Goal: Task Accomplishment & Management: Manage account settings

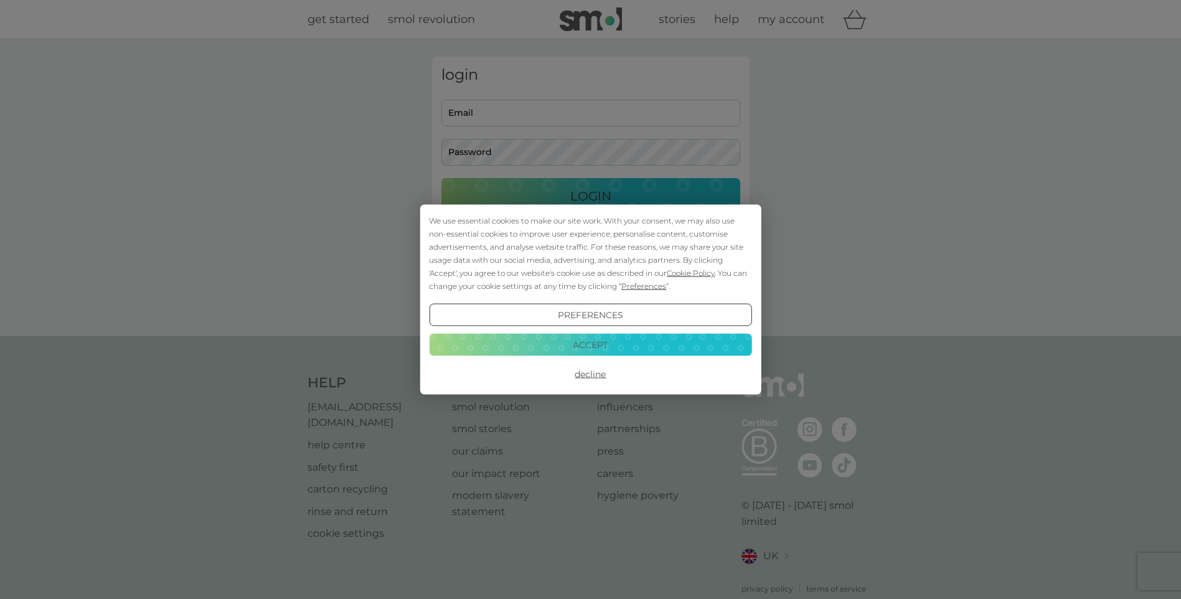
type input "[EMAIL_ADDRESS][DOMAIN_NAME]"
click at [601, 343] on button "Accept" at bounding box center [590, 344] width 322 height 22
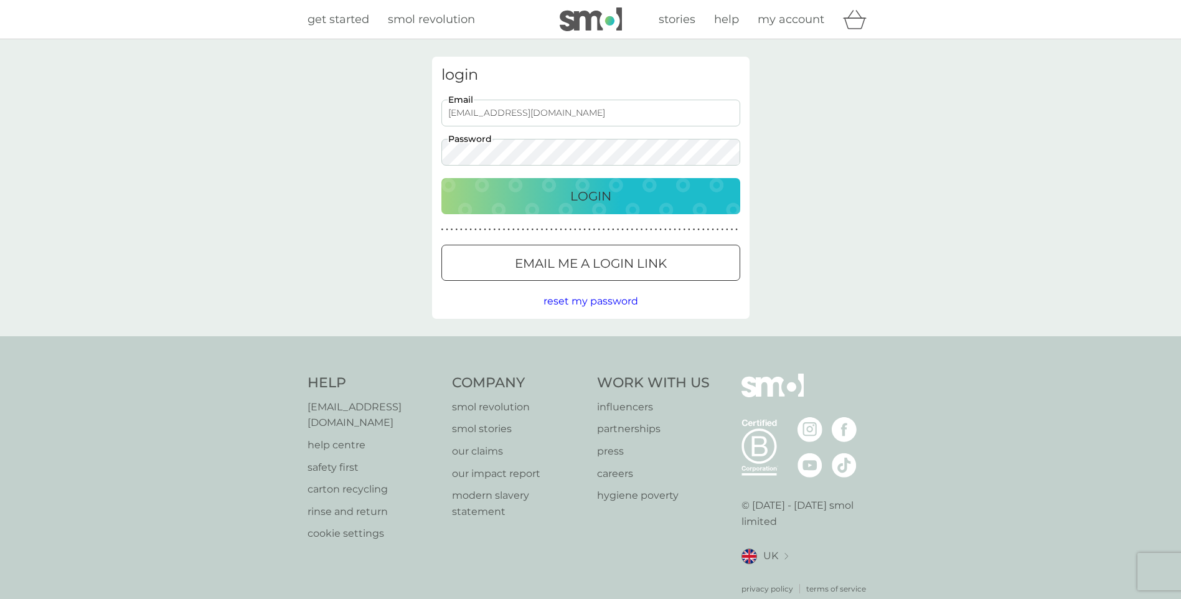
click at [583, 202] on p "Login" at bounding box center [590, 196] width 41 height 20
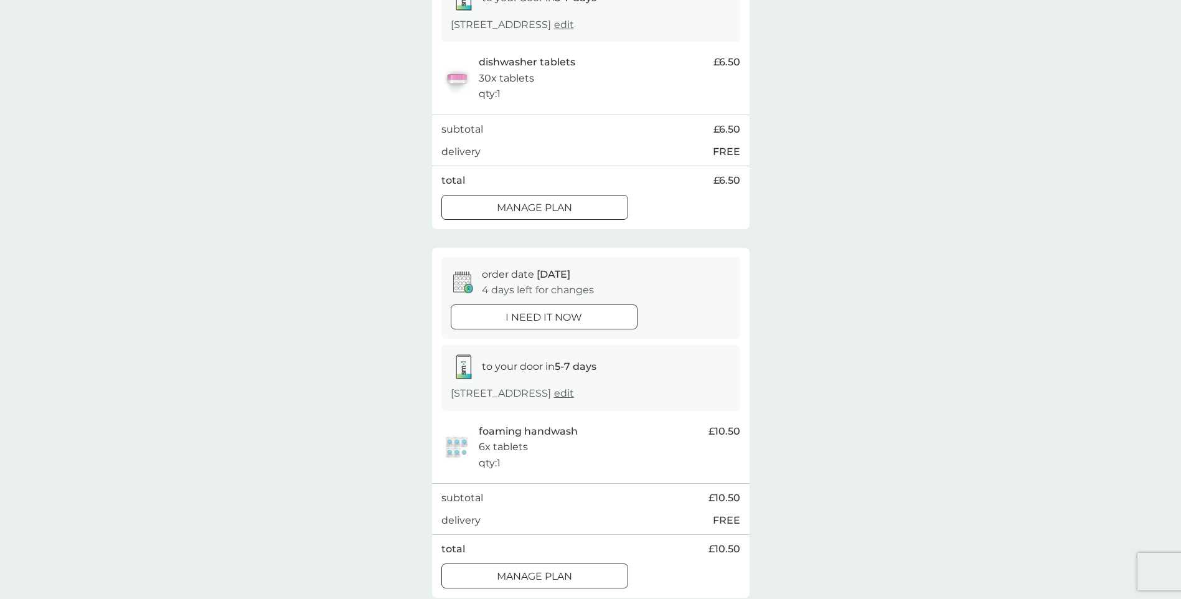
scroll to position [249, 0]
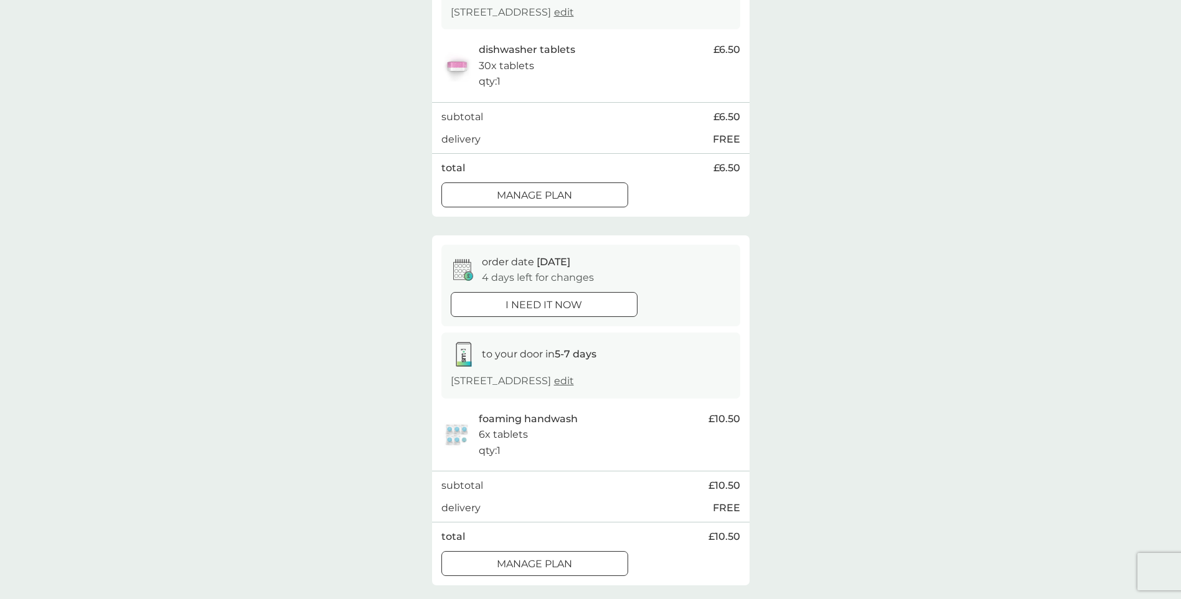
click at [559, 558] on p "Manage plan" at bounding box center [534, 564] width 75 height 16
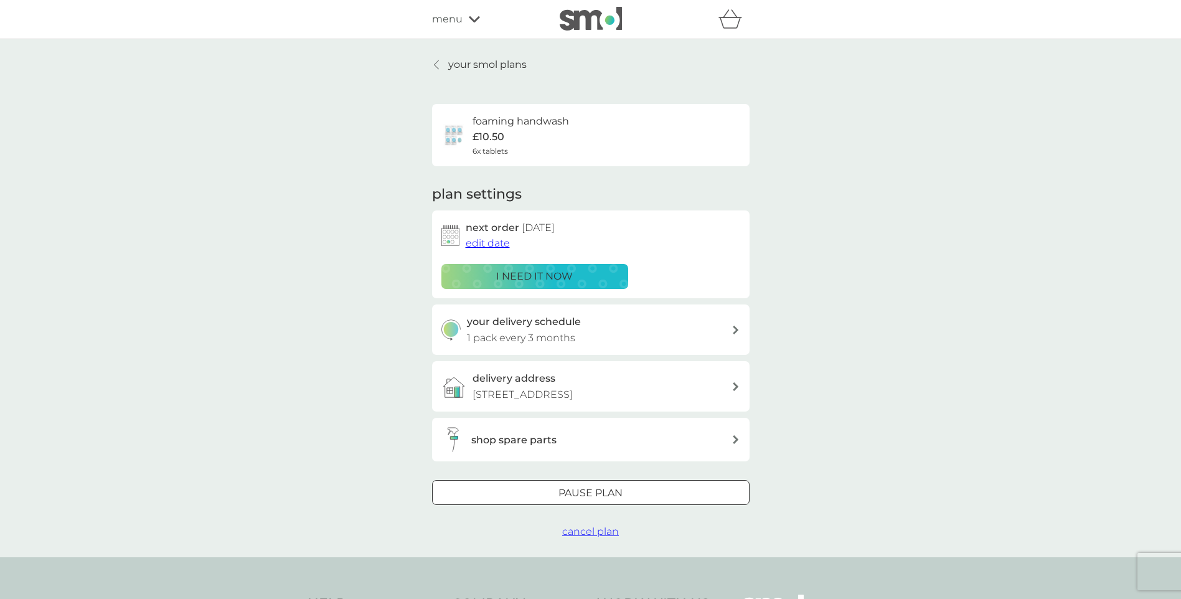
click at [499, 245] on span "edit date" at bounding box center [488, 243] width 44 height 12
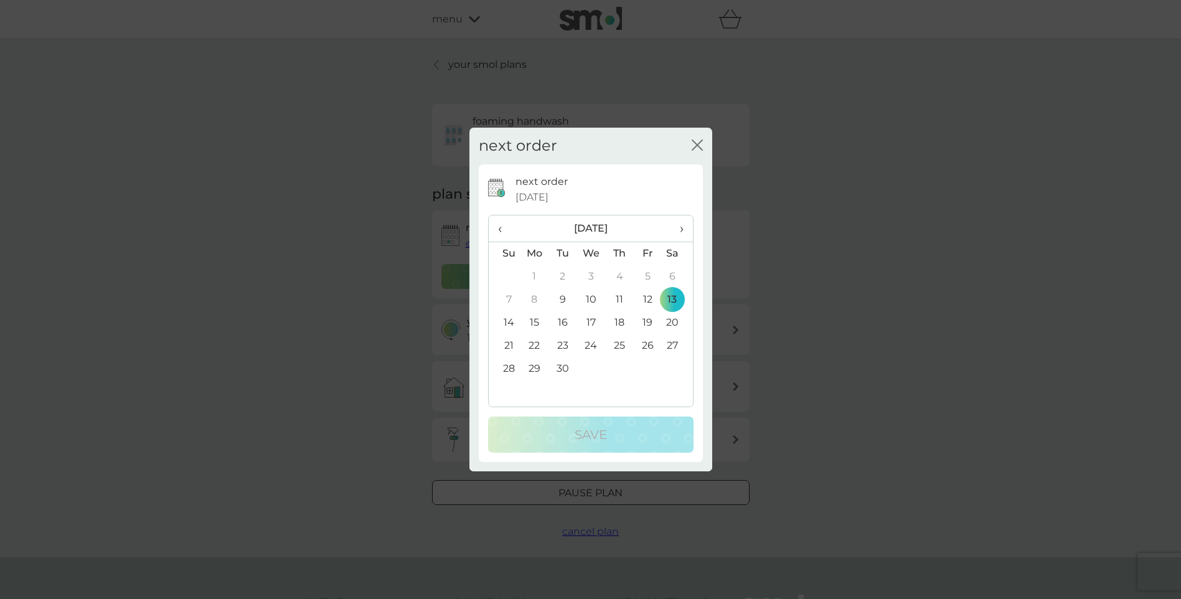
click at [561, 369] on td "30" at bounding box center [562, 368] width 28 height 23
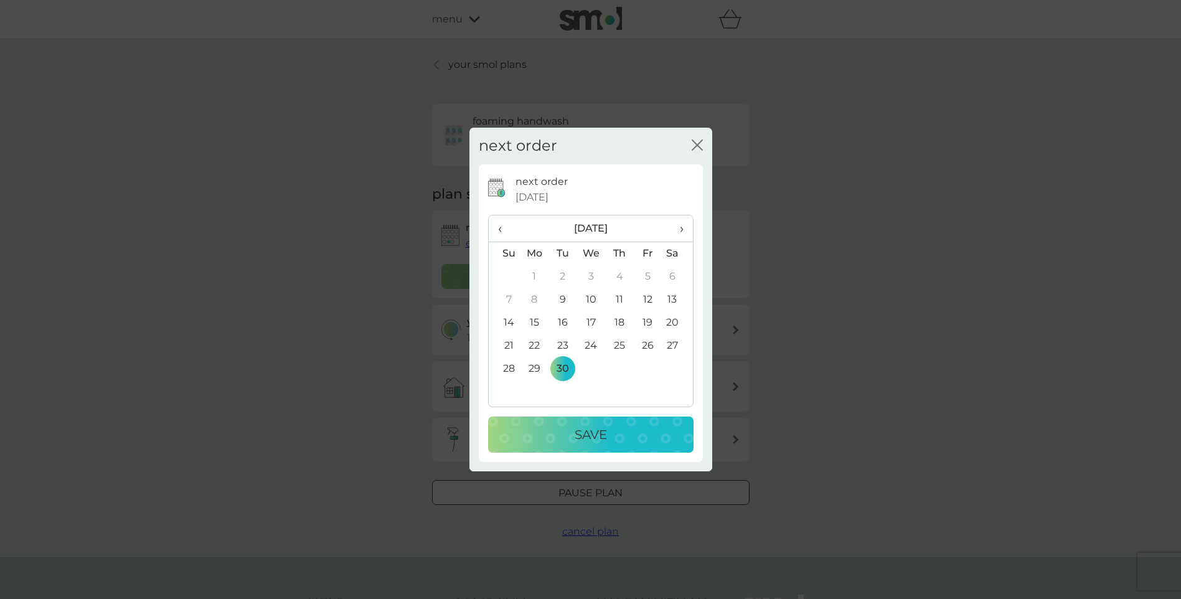
click at [582, 435] on p "Save" at bounding box center [590, 434] width 32 height 20
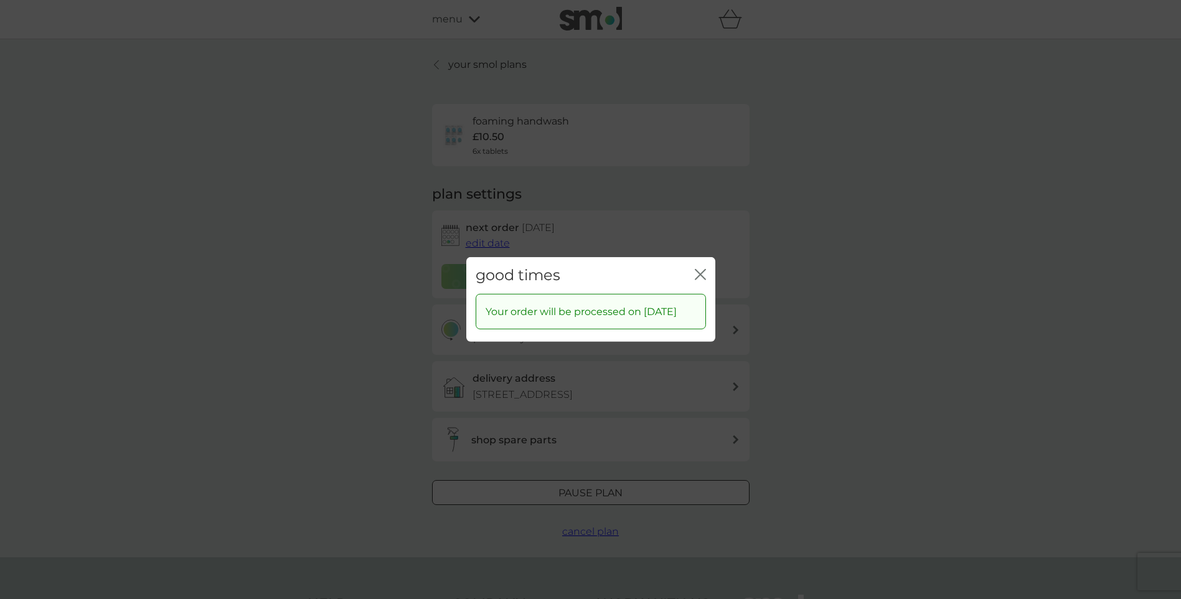
click at [693, 264] on div "good times close" at bounding box center [590, 275] width 249 height 37
click at [696, 269] on icon "close" at bounding box center [700, 274] width 11 height 11
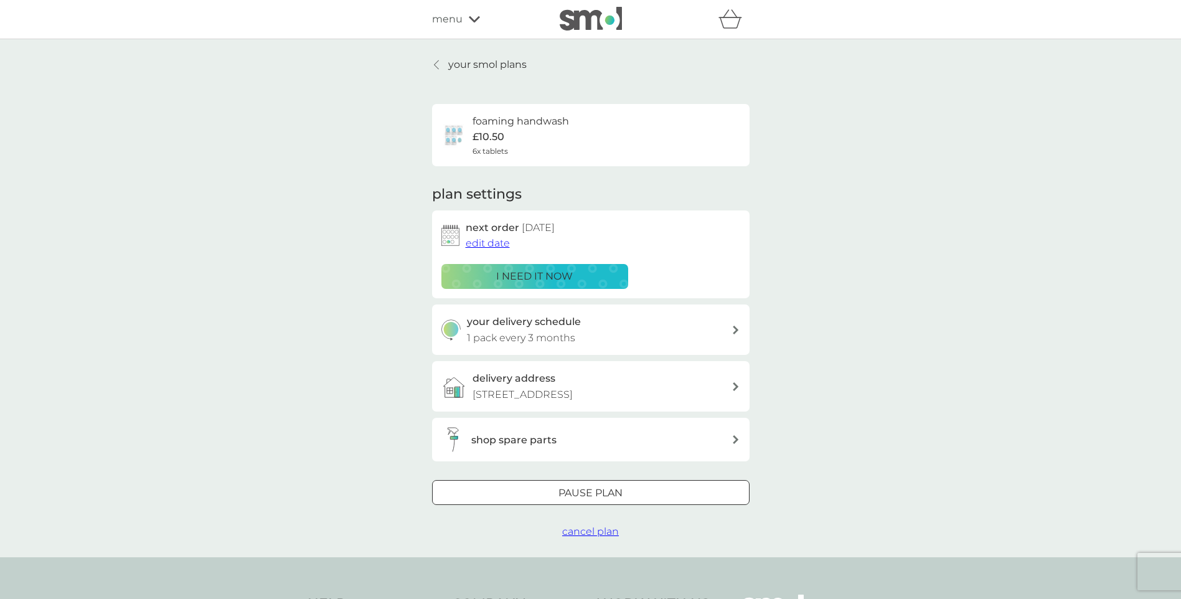
click at [474, 66] on p "your smol plans" at bounding box center [487, 65] width 78 height 16
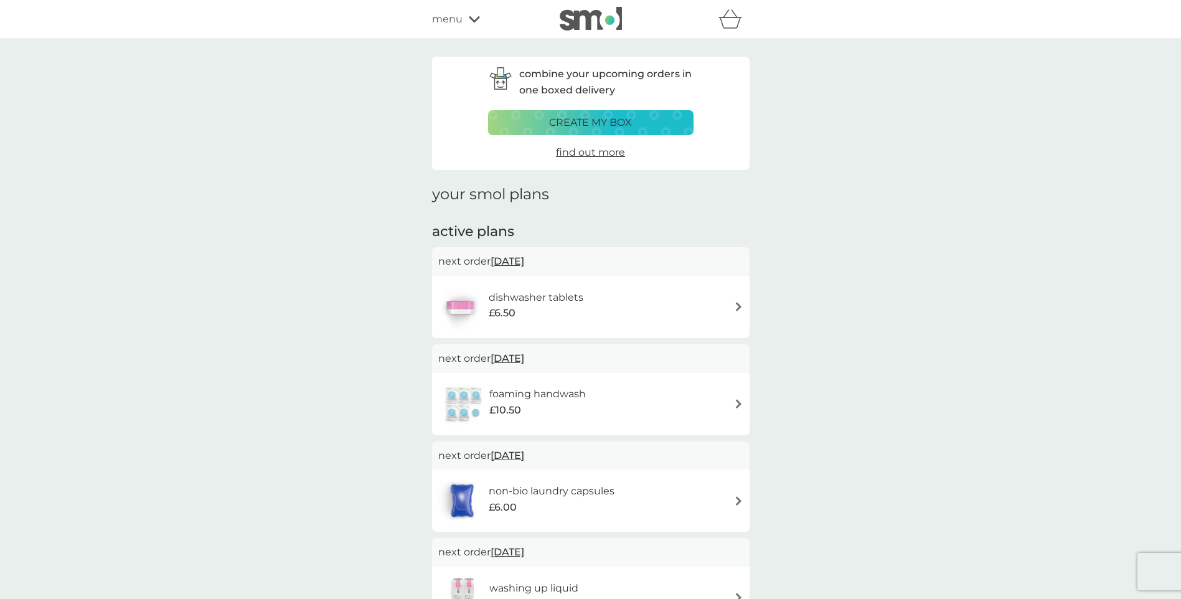
click at [560, 490] on h6 "non-bio laundry capsules" at bounding box center [552, 491] width 126 height 16
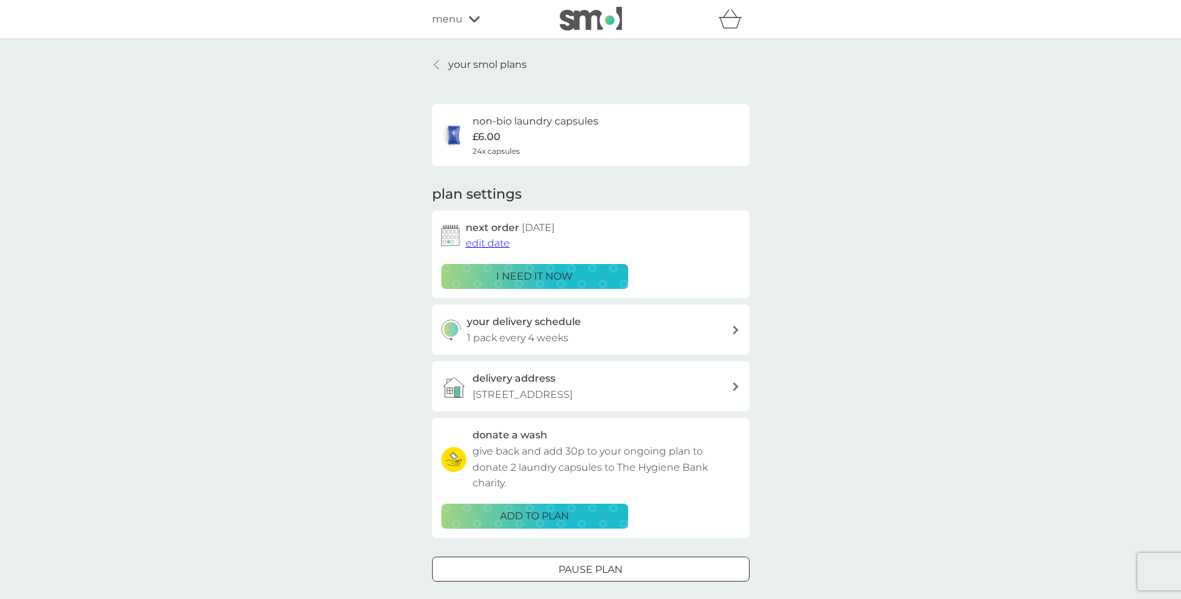
click at [487, 64] on p "your smol plans" at bounding box center [487, 65] width 78 height 16
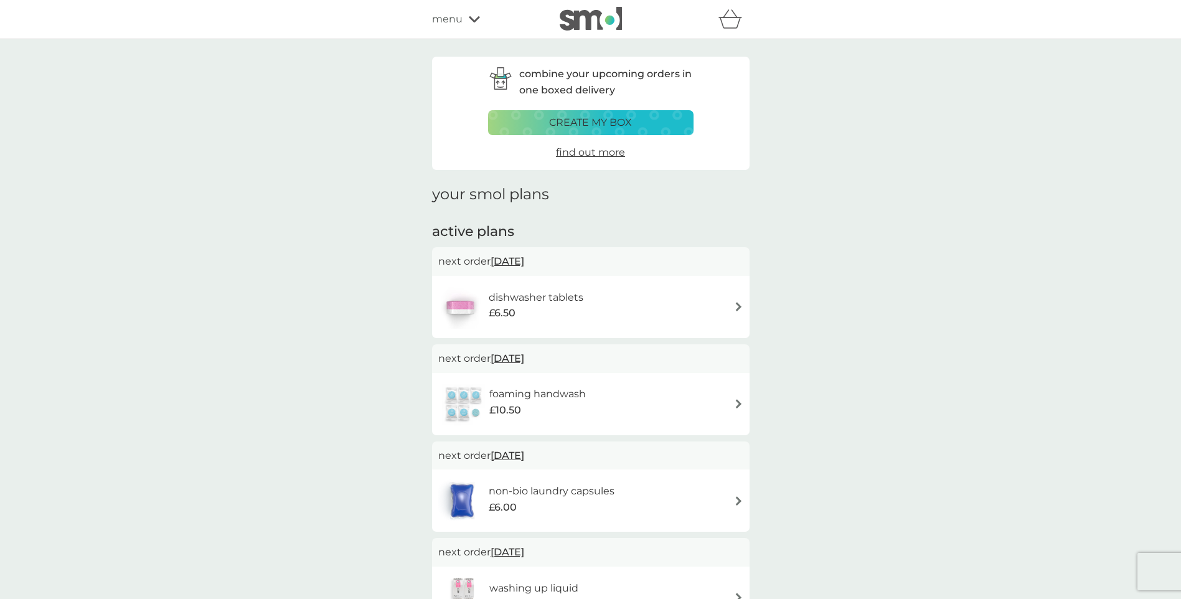
click at [551, 487] on h6 "non-bio laundry capsules" at bounding box center [552, 491] width 126 height 16
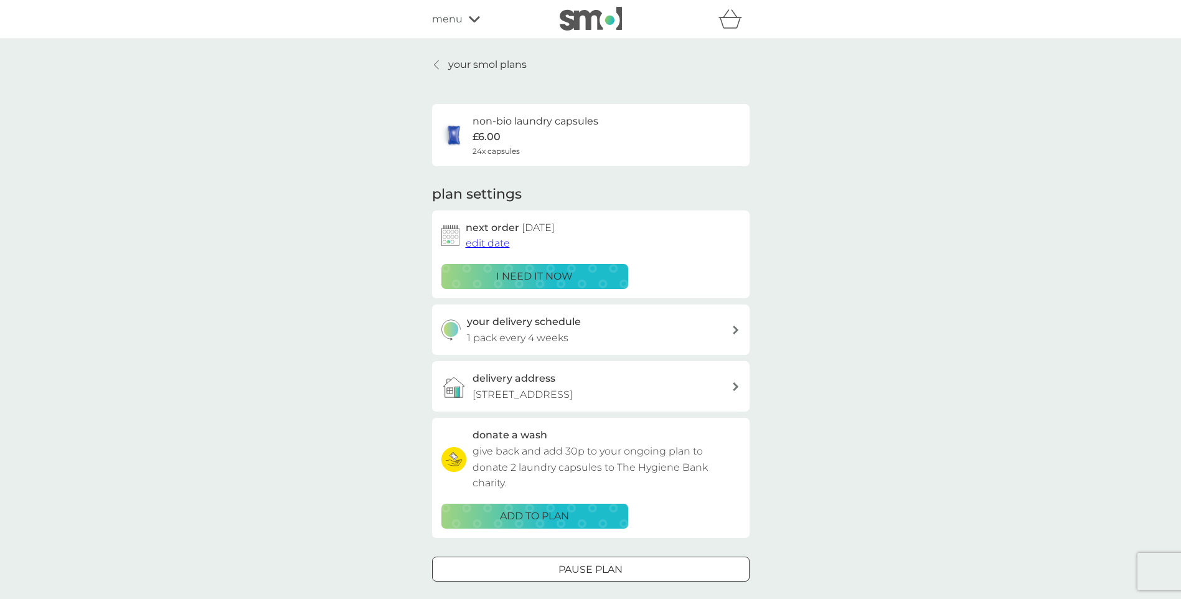
click at [490, 243] on span "edit date" at bounding box center [488, 243] width 44 height 12
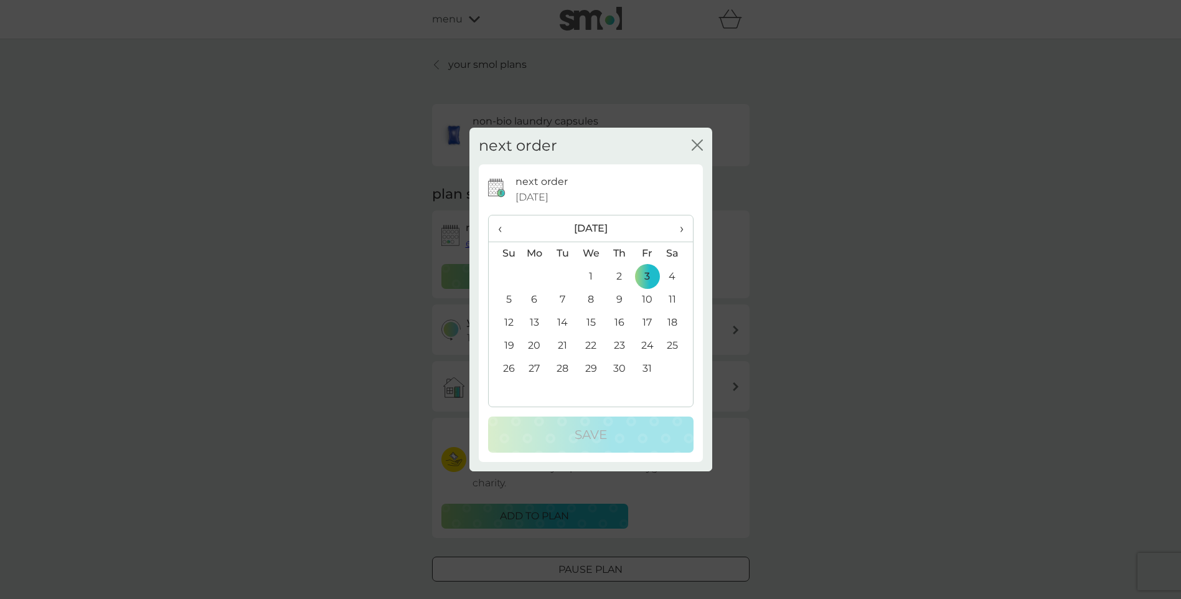
click at [499, 225] on span "‹" at bounding box center [504, 228] width 13 height 26
click at [566, 297] on td "9" at bounding box center [562, 299] width 28 height 23
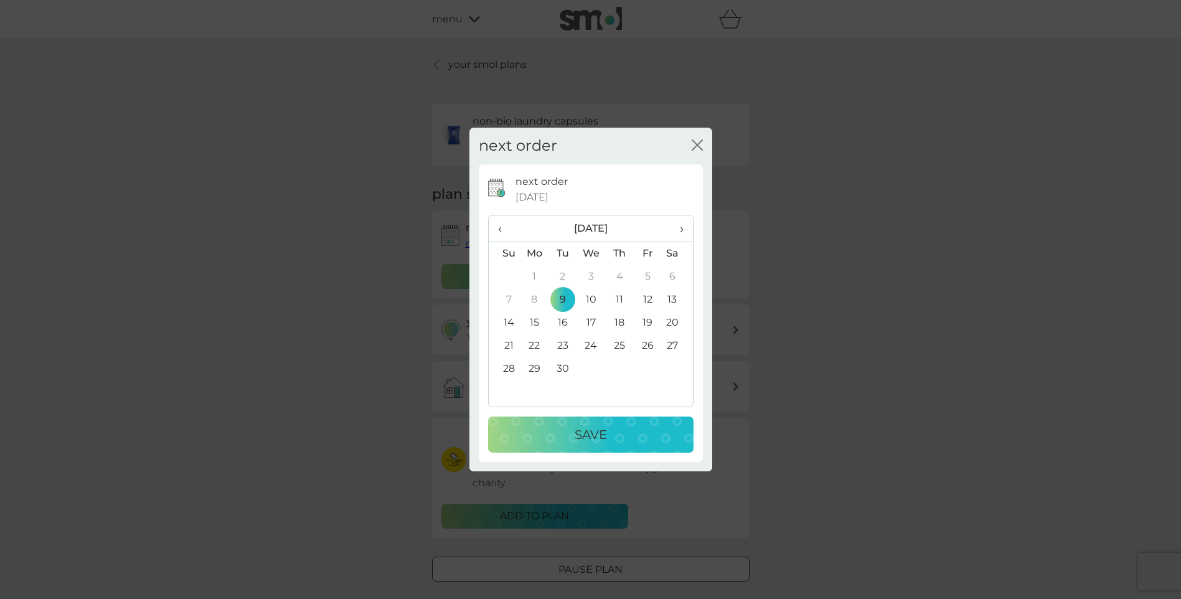
click at [606, 431] on p "Save" at bounding box center [590, 434] width 32 height 20
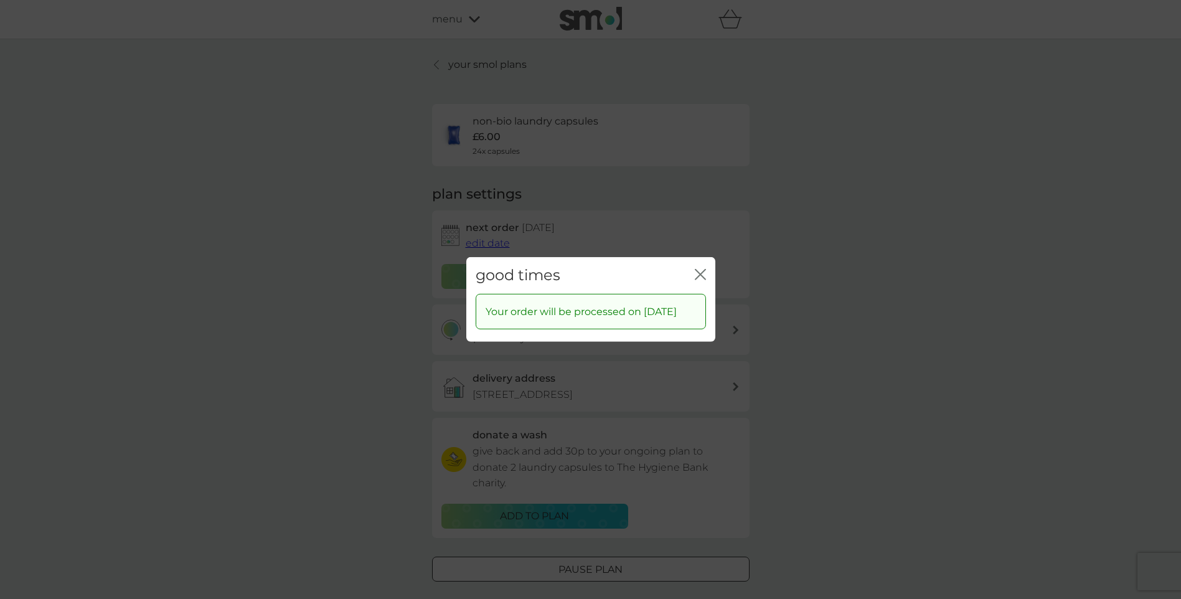
click at [700, 269] on icon "close" at bounding box center [700, 274] width 11 height 11
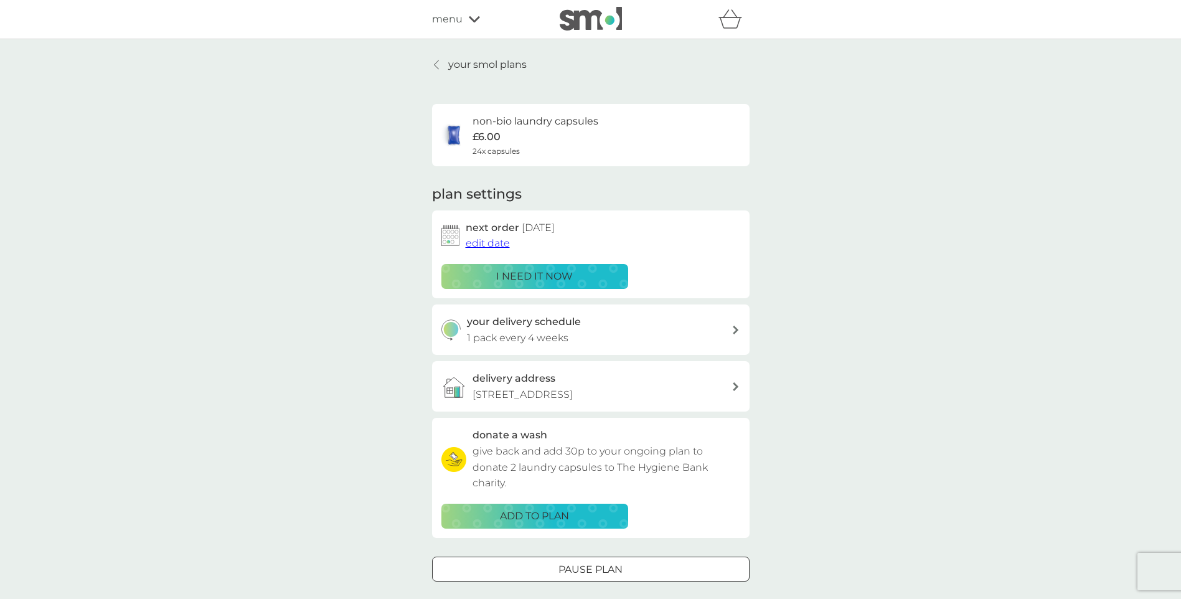
click at [500, 67] on p "your smol plans" at bounding box center [487, 65] width 78 height 16
